Goal: Task Accomplishment & Management: Complete application form

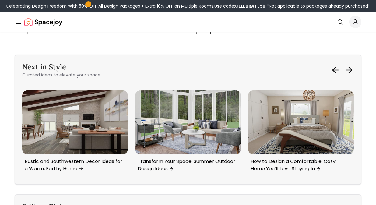
scroll to position [634, 0]
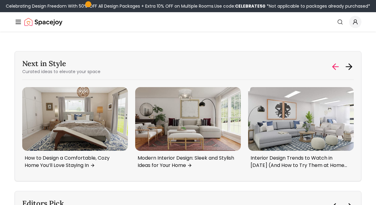
click at [334, 68] on icon at bounding box center [334, 67] width 3 height 6
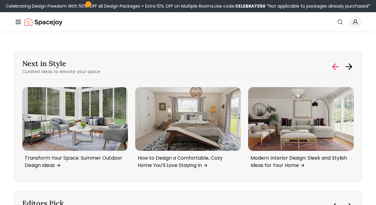
click at [334, 68] on icon at bounding box center [334, 67] width 3 height 6
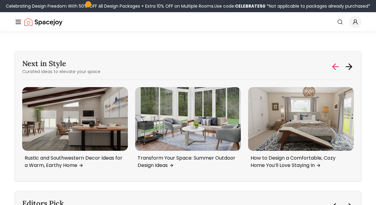
click at [334, 68] on icon at bounding box center [334, 67] width 3 height 6
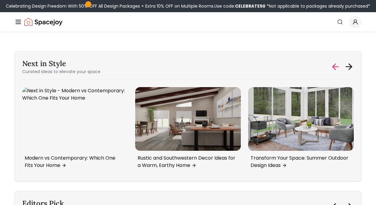
click at [334, 68] on icon at bounding box center [334, 67] width 3 height 6
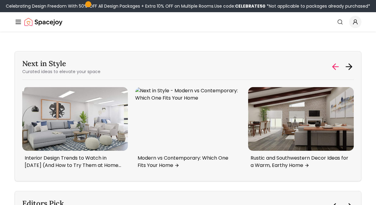
click at [334, 68] on icon at bounding box center [334, 67] width 3 height 6
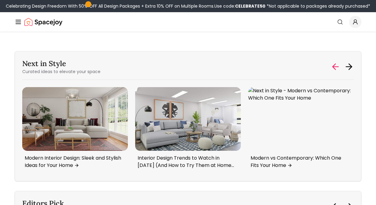
click at [334, 68] on icon at bounding box center [334, 67] width 3 height 6
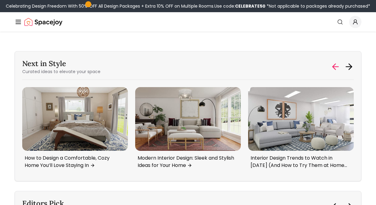
click at [334, 68] on icon at bounding box center [334, 67] width 3 height 6
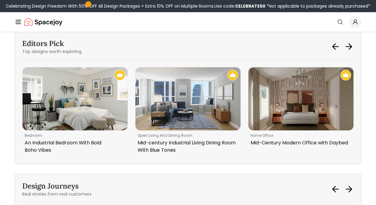
scroll to position [793, 0]
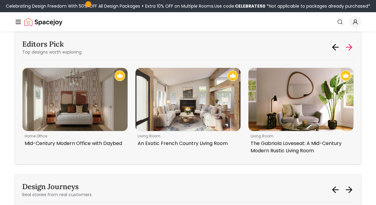
click at [351, 45] on icon at bounding box center [350, 47] width 3 height 6
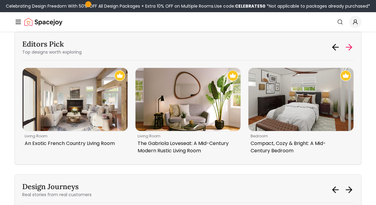
click at [351, 45] on icon at bounding box center [350, 47] width 3 height 6
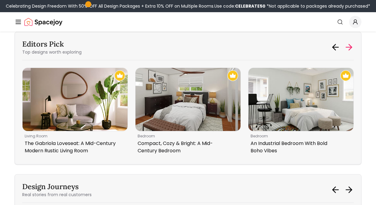
click at [351, 45] on icon at bounding box center [350, 47] width 3 height 6
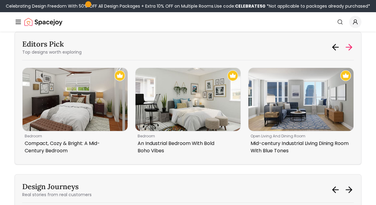
click at [351, 45] on icon at bounding box center [350, 47] width 3 height 6
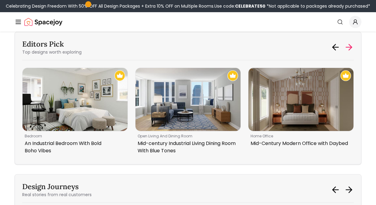
click at [351, 45] on icon at bounding box center [350, 47] width 3 height 6
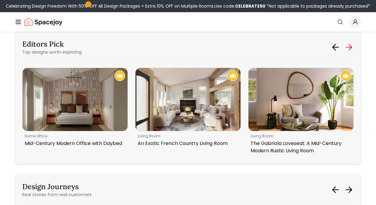
click at [351, 45] on icon at bounding box center [350, 47] width 3 height 6
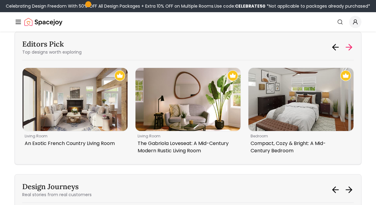
click at [351, 45] on icon at bounding box center [350, 47] width 3 height 6
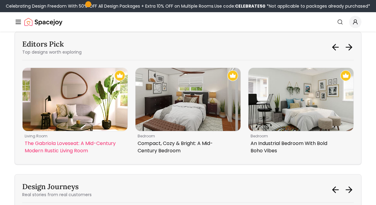
click at [114, 136] on p "living room" at bounding box center [74, 136] width 98 height 5
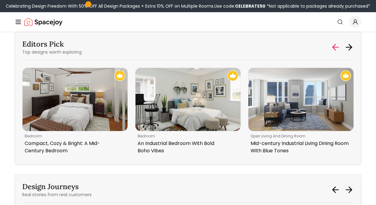
click at [331, 45] on icon at bounding box center [336, 47] width 10 height 10
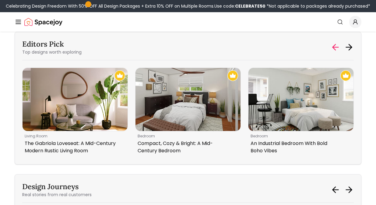
click at [331, 45] on icon at bounding box center [336, 47] width 10 height 10
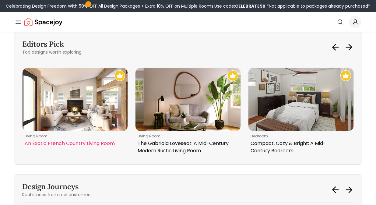
click at [53, 138] on p "living room" at bounding box center [74, 136] width 98 height 5
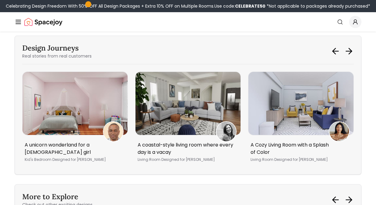
scroll to position [929, 0]
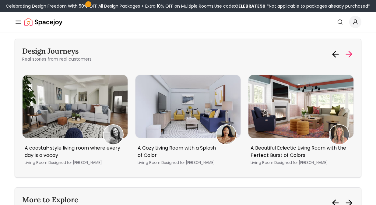
click at [352, 54] on icon at bounding box center [350, 54] width 3 height 6
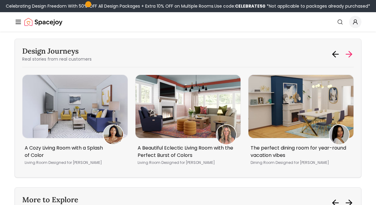
click at [352, 54] on icon at bounding box center [350, 54] width 3 height 6
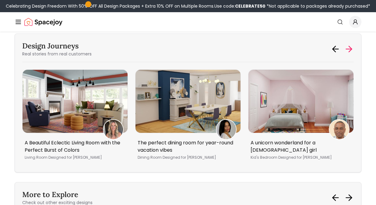
scroll to position [930, 0]
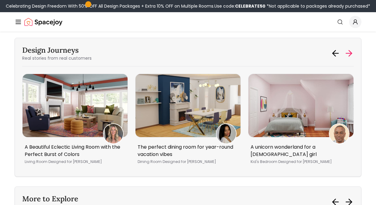
click at [352, 53] on icon at bounding box center [350, 53] width 3 height 6
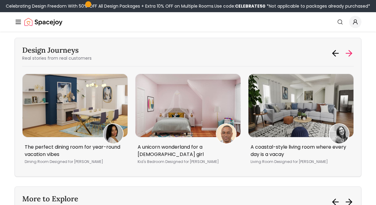
click at [352, 53] on icon at bounding box center [350, 53] width 3 height 6
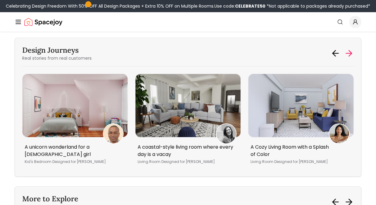
click at [352, 53] on icon at bounding box center [350, 53] width 3 height 6
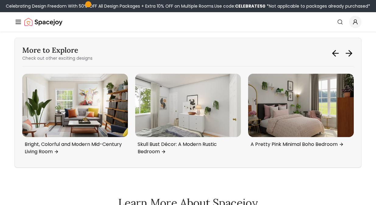
scroll to position [1080, 0]
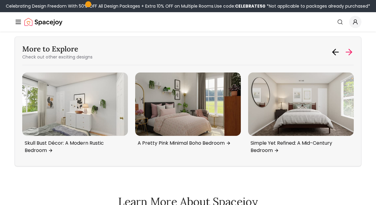
click at [348, 53] on icon at bounding box center [349, 52] width 10 height 10
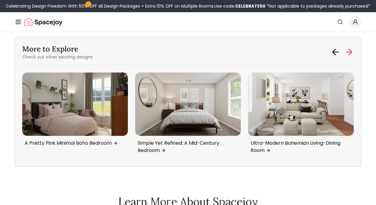
click at [348, 53] on icon at bounding box center [349, 52] width 10 height 10
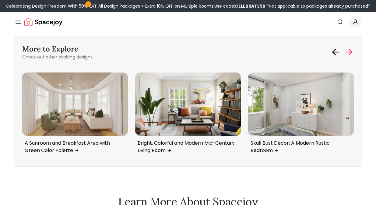
click at [348, 54] on icon at bounding box center [349, 52] width 10 height 10
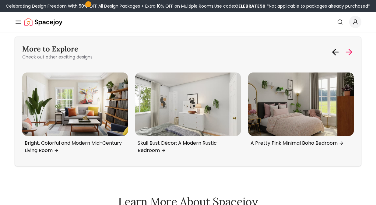
click at [348, 54] on icon at bounding box center [349, 52] width 10 height 10
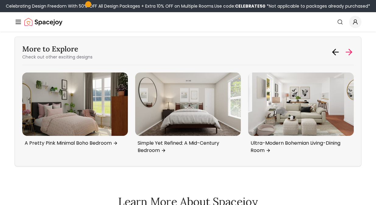
click at [348, 54] on icon at bounding box center [349, 52] width 10 height 10
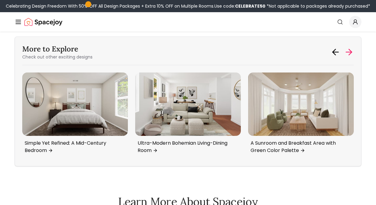
click at [348, 54] on icon at bounding box center [349, 52] width 10 height 10
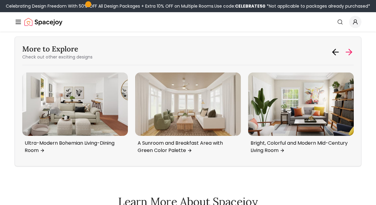
click at [348, 54] on icon at bounding box center [349, 52] width 10 height 10
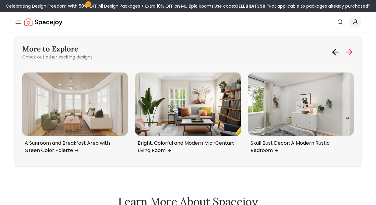
click at [348, 54] on icon at bounding box center [349, 52] width 10 height 10
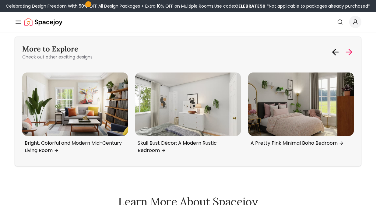
click at [348, 54] on icon at bounding box center [349, 52] width 10 height 10
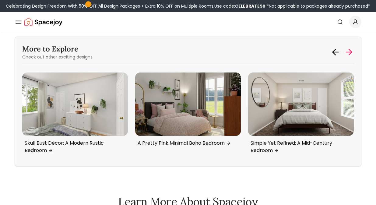
click at [348, 54] on icon at bounding box center [349, 52] width 10 height 10
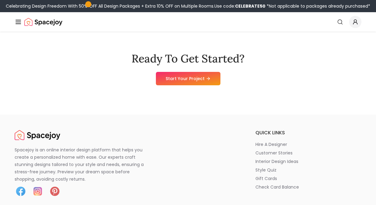
scroll to position [1754, 0]
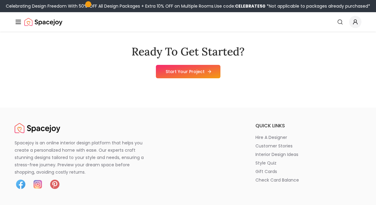
click at [205, 72] on link "Start Your Project" at bounding box center [188, 71] width 65 height 13
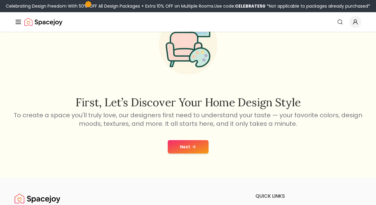
scroll to position [44, 0]
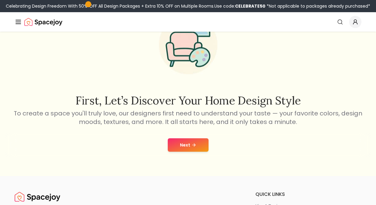
click at [201, 143] on button "Next" at bounding box center [188, 144] width 41 height 13
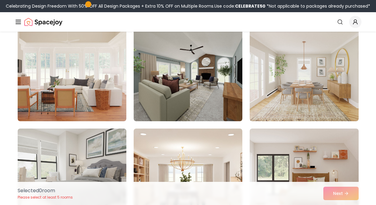
scroll to position [59, 0]
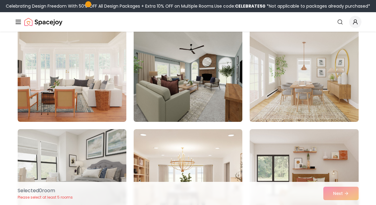
click at [201, 82] on img at bounding box center [188, 73] width 114 height 102
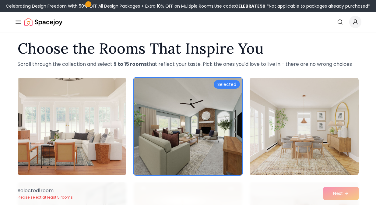
scroll to position [6, 0]
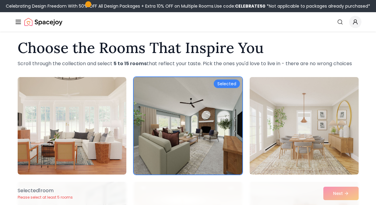
click at [267, 107] on img at bounding box center [304, 126] width 114 height 102
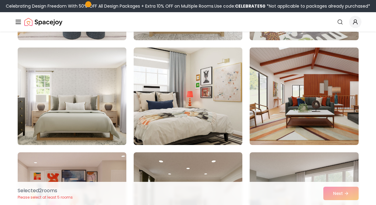
scroll to position [666, 0]
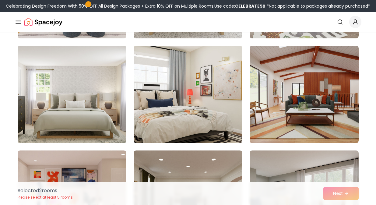
click at [102, 103] on img at bounding box center [72, 94] width 114 height 102
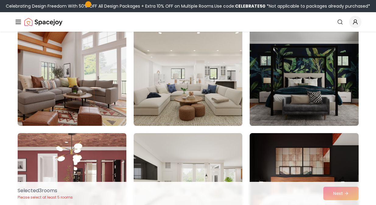
scroll to position [893, 0]
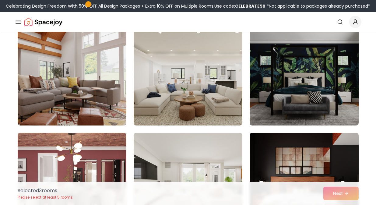
click at [102, 101] on img at bounding box center [72, 77] width 114 height 102
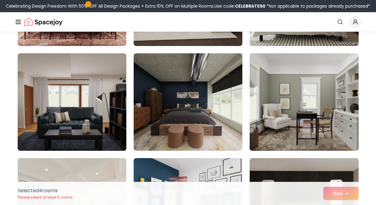
scroll to position [1080, 0]
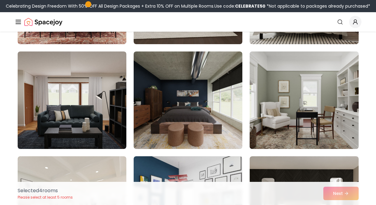
click at [279, 111] on img at bounding box center [304, 100] width 114 height 102
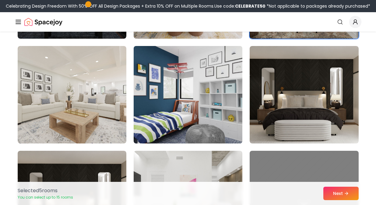
scroll to position [1191, 0]
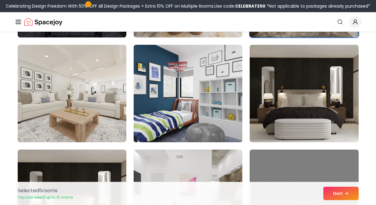
click at [207, 101] on img at bounding box center [188, 93] width 114 height 102
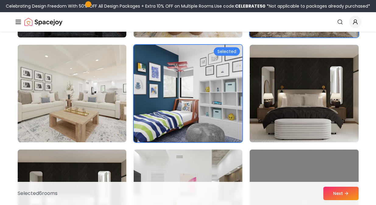
scroll to position [1218, 0]
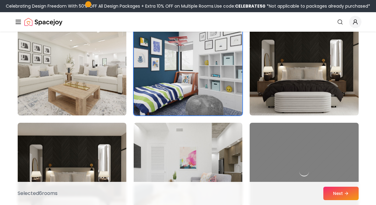
click at [94, 53] on img at bounding box center [72, 67] width 114 height 102
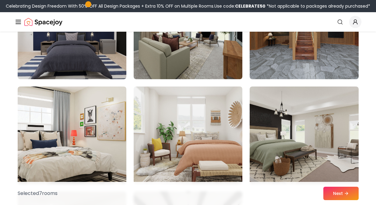
scroll to position [1570, 0]
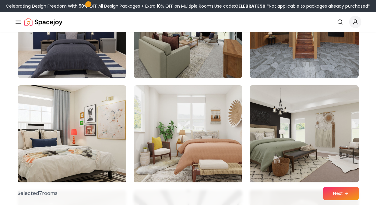
click at [307, 153] on img at bounding box center [304, 134] width 114 height 102
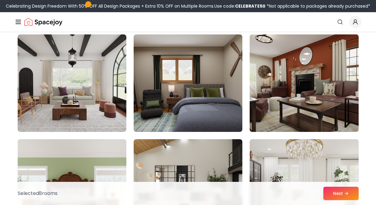
scroll to position [1885, 0]
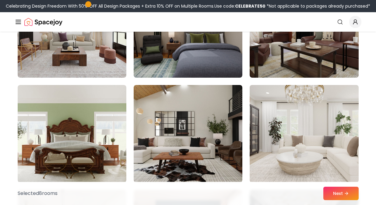
click at [307, 152] on img at bounding box center [304, 134] width 114 height 102
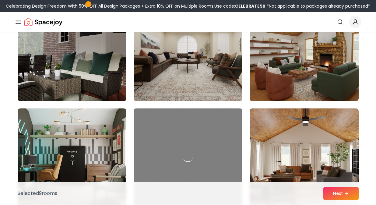
scroll to position [2805, 0]
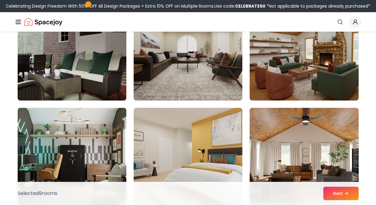
click at [330, 184] on div "Selected 9 room s Next" at bounding box center [188, 193] width 351 height 23
click at [332, 190] on button "Next" at bounding box center [341, 193] width 35 height 13
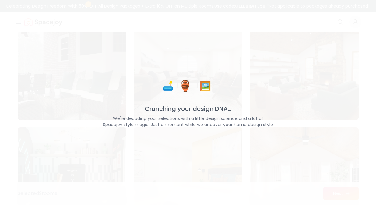
scroll to position [2825, 0]
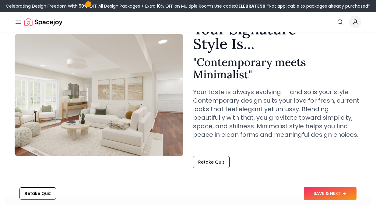
scroll to position [37, 0]
click at [315, 197] on button "SAVE & NEXT" at bounding box center [330, 193] width 53 height 13
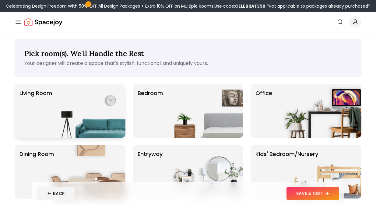
click at [116, 115] on img at bounding box center [87, 111] width 78 height 54
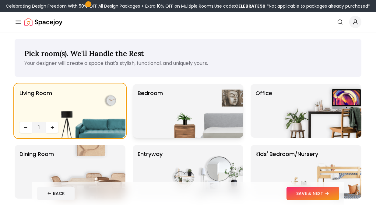
click at [165, 108] on img at bounding box center [204, 111] width 78 height 54
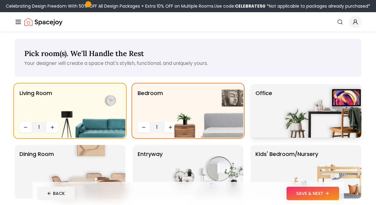
click at [264, 118] on p "Office" at bounding box center [264, 111] width 17 height 44
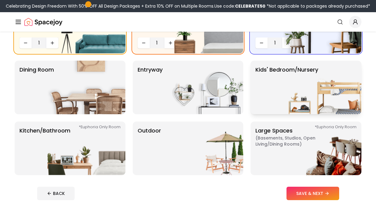
scroll to position [85, 0]
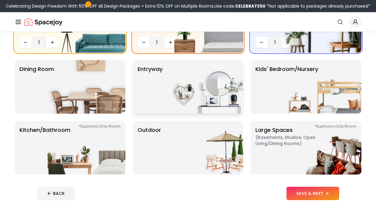
click at [182, 93] on img at bounding box center [204, 87] width 78 height 54
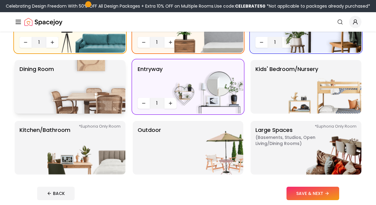
click at [84, 85] on img at bounding box center [87, 87] width 78 height 54
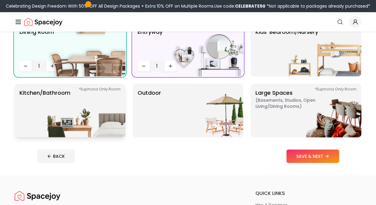
scroll to position [123, 0]
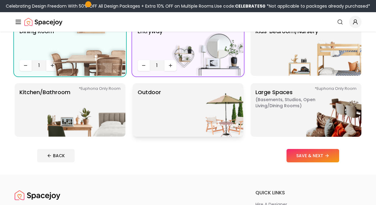
click at [196, 111] on img at bounding box center [204, 110] width 78 height 54
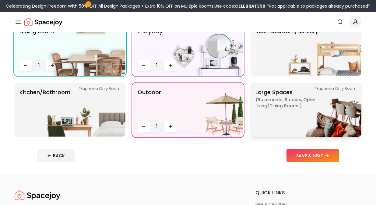
click at [314, 106] on img at bounding box center [323, 110] width 78 height 54
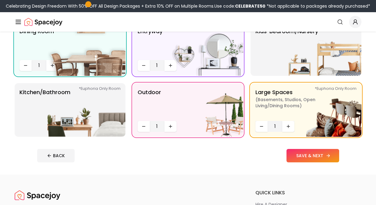
click at [310, 158] on button "SAVE & NEXT" at bounding box center [313, 155] width 53 height 13
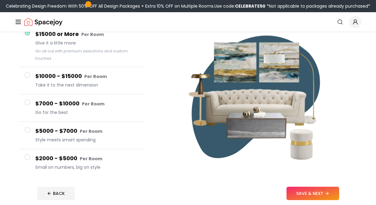
scroll to position [68, 0]
